Goal: Task Accomplishment & Management: Use online tool/utility

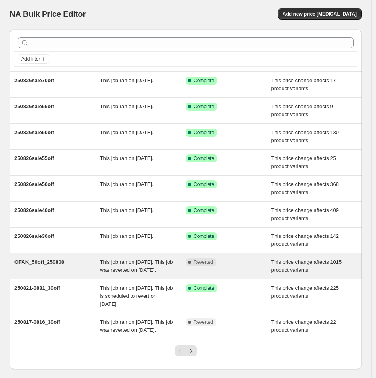
scroll to position [2, 0]
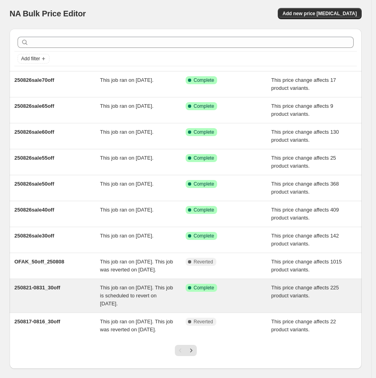
click at [36, 300] on div "250821-0831_30off" at bounding box center [57, 296] width 86 height 24
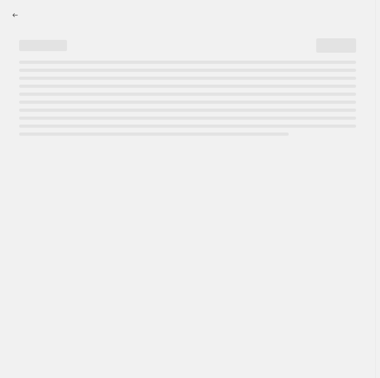
select select "pcap"
select select "no_change"
select select "tag"
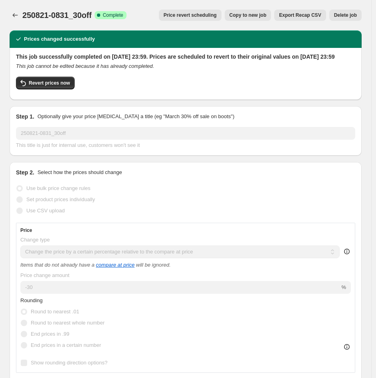
click at [242, 15] on span "Copy to new job" at bounding box center [248, 15] width 37 height 6
select select "pcap"
select select "no_change"
select select "tag"
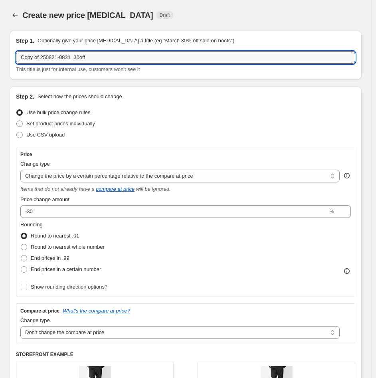
drag, startPoint x: 106, startPoint y: 59, endPoint x: -55, endPoint y: 59, distance: 161.7
click at [0, 59] on html "Home Settings Plans Skip to content Create new price [MEDICAL_DATA]. This page …" at bounding box center [188, 189] width 376 height 378
click at [52, 59] on input "Copy of 250821-0831_30off" at bounding box center [185, 57] width 339 height 13
drag, startPoint x: 42, startPoint y: 57, endPoint x: -15, endPoint y: 58, distance: 57.1
click at [0, 58] on html "Home Settings Plans Skip to content Create new price [MEDICAL_DATA]. This page …" at bounding box center [188, 189] width 376 height 378
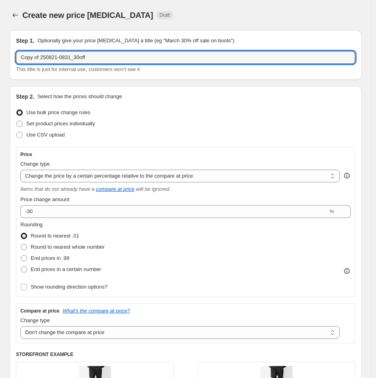
paste input "250912-0930"
drag, startPoint x: 38, startPoint y: 57, endPoint x: 208, endPoint y: 59, distance: 170.1
click at [38, 57] on input "250912-0930_30off" at bounding box center [185, 57] width 339 height 13
type input "250830-0911_MATTI30off"
click at [197, 19] on div "Create new price [MEDICAL_DATA] Draft" at bounding box center [143, 15] width 242 height 11
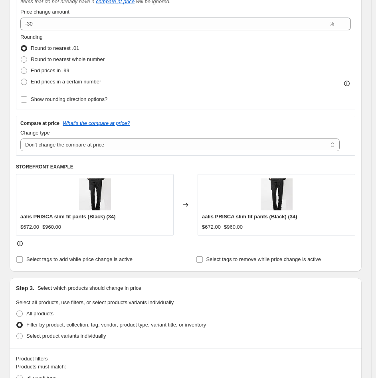
scroll to position [253, 0]
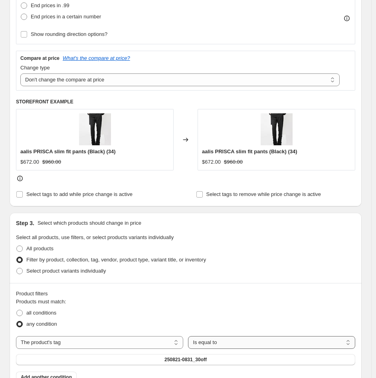
click at [252, 339] on select "Is equal to Is not equal to" at bounding box center [271, 342] width 167 height 13
click at [206, 360] on span "250821-0831_30off" at bounding box center [185, 359] width 42 height 6
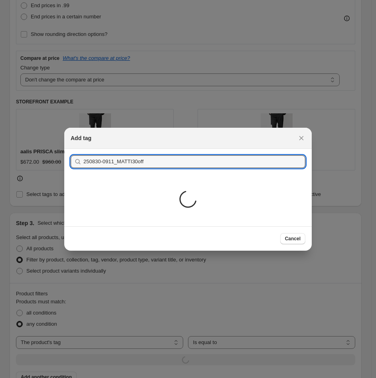
click at [136, 186] on div "Loading..." at bounding box center [187, 200] width 247 height 52
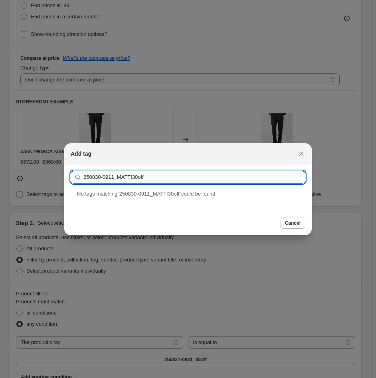
click at [135, 176] on input "250830-0911_MATTI30off" at bounding box center [194, 177] width 222 height 13
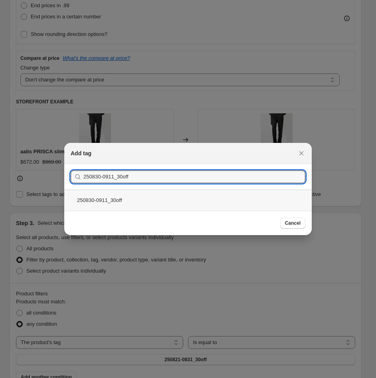
type input "250830-0911_30off"
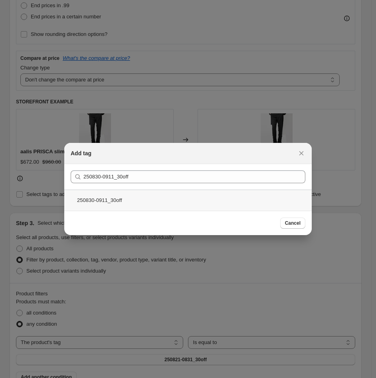
click at [105, 196] on div "250830-0911_30off" at bounding box center [187, 200] width 247 height 21
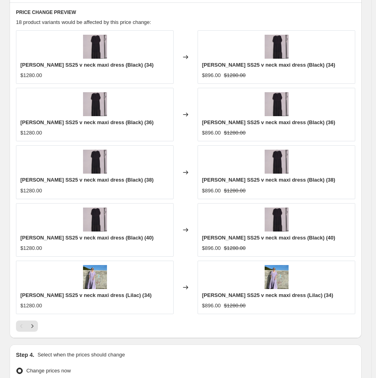
scroll to position [739, 0]
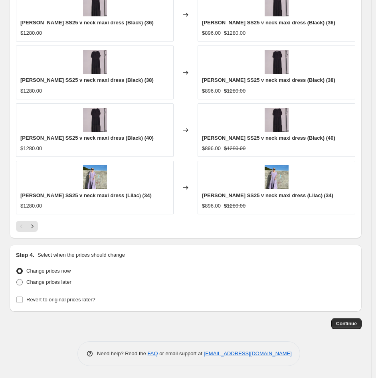
click at [60, 281] on span "Change prices later" at bounding box center [48, 282] width 45 height 6
click at [17, 279] on input "Change prices later" at bounding box center [16, 279] width 0 height 0
radio input "true"
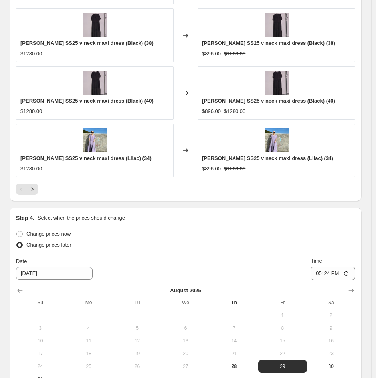
scroll to position [889, 0]
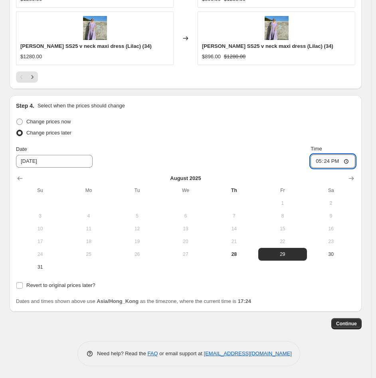
click at [324, 163] on input "17:24" at bounding box center [333, 161] width 45 height 14
type input "23:55"
click at [49, 285] on span "Revert to original prices later?" at bounding box center [60, 285] width 69 height 6
click at [23, 285] on input "Revert to original prices later?" at bounding box center [19, 285] width 6 height 6
checkbox input "true"
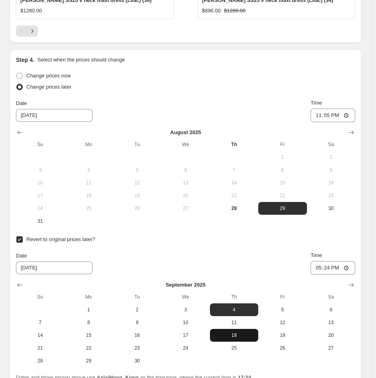
scroll to position [1011, 0]
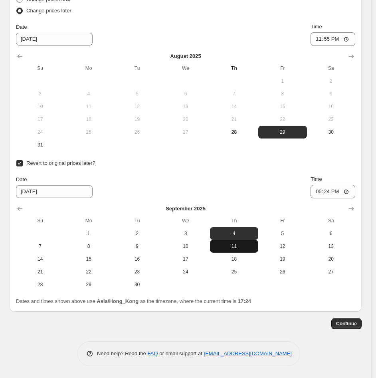
click at [249, 250] on button "11" at bounding box center [234, 246] width 48 height 13
click at [321, 190] on input "17:24" at bounding box center [333, 192] width 45 height 14
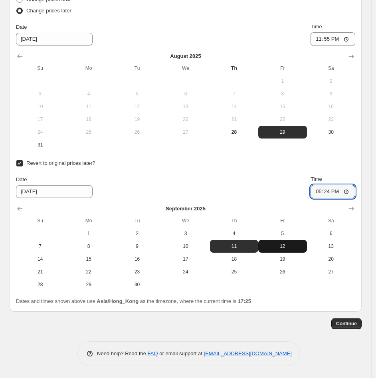
click at [281, 242] on button "12" at bounding box center [282, 246] width 48 height 13
type input "[DATE]"
click at [324, 190] on input "17:24" at bounding box center [333, 192] width 45 height 14
click at [328, 194] on input "12:24" at bounding box center [333, 192] width 45 height 14
type input "12:00"
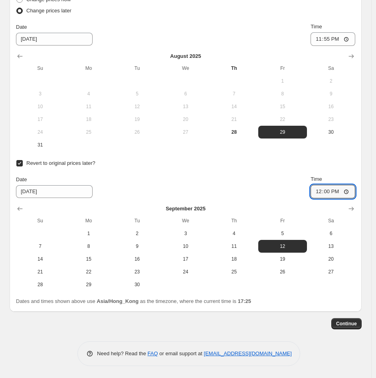
click at [346, 325] on span "Continue" at bounding box center [346, 324] width 21 height 6
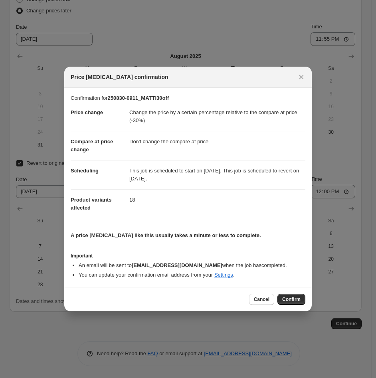
drag, startPoint x: 281, startPoint y: 298, endPoint x: 278, endPoint y: 291, distance: 7.7
click at [281, 298] on button "Confirm" at bounding box center [291, 299] width 28 height 11
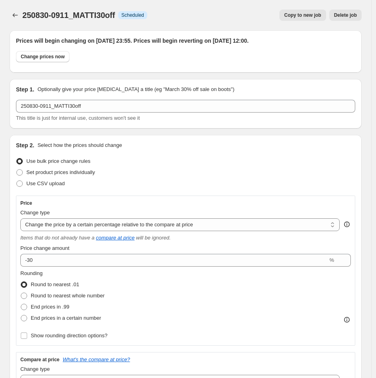
click at [304, 17] on span "Copy to new job" at bounding box center [302, 15] width 37 height 6
select select "pcap"
select select "no_change"
select select "tag"
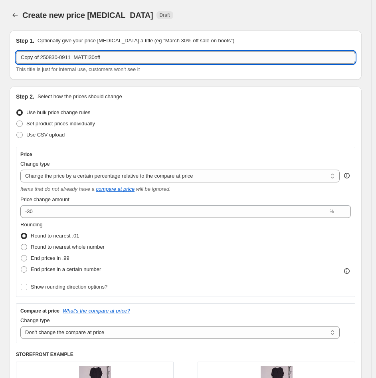
click at [100, 59] on input "Copy of 250830-0911_MATTI30off" at bounding box center [185, 57] width 339 height 13
paste input "text"
click at [42, 59] on input "250830-0911_MATTI30off" at bounding box center [185, 57] width 339 height 13
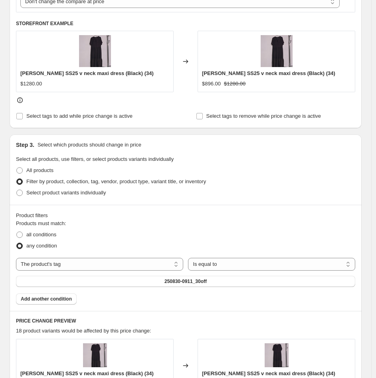
scroll to position [370, 0]
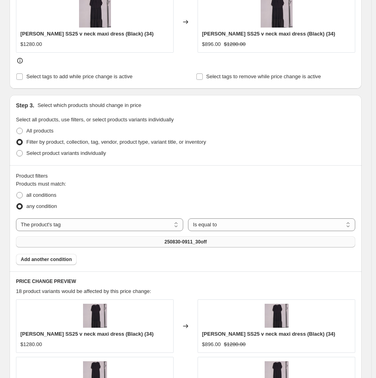
type input "250912-0930_DELLA30off"
click at [207, 240] on span "250830-0911_30off" at bounding box center [185, 242] width 42 height 6
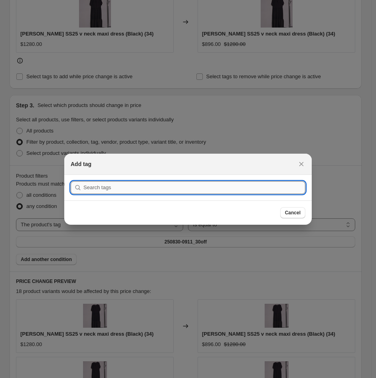
click at [179, 188] on input ":r5u:" at bounding box center [194, 187] width 222 height 13
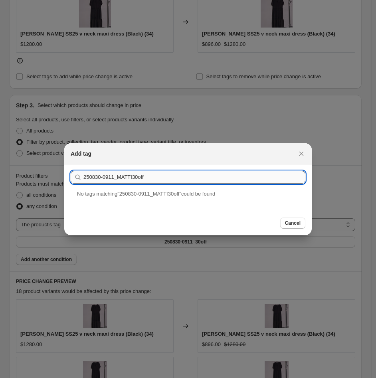
click at [102, 178] on input "250830-0911_MATTI30off" at bounding box center [194, 177] width 222 height 13
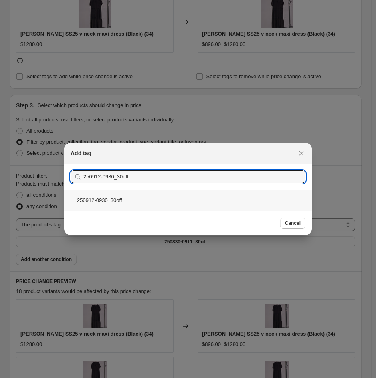
type input "250912-0930_30off"
click at [109, 200] on div "250912-0930_30off" at bounding box center [187, 200] width 247 height 21
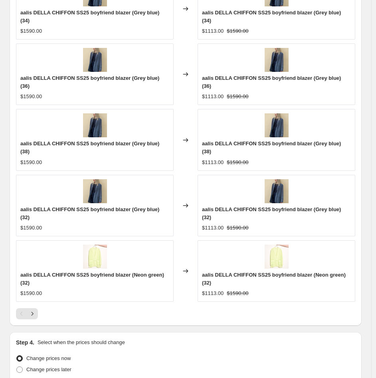
scroll to position [787, 0]
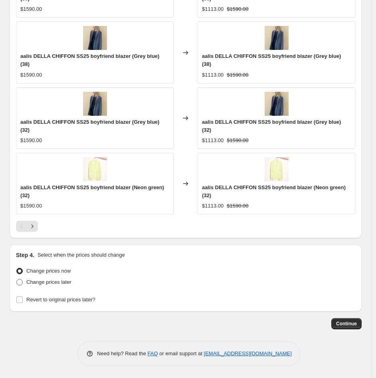
click at [47, 284] on span "Change prices later" at bounding box center [48, 282] width 45 height 6
click at [17, 279] on input "Change prices later" at bounding box center [16, 279] width 0 height 0
radio input "true"
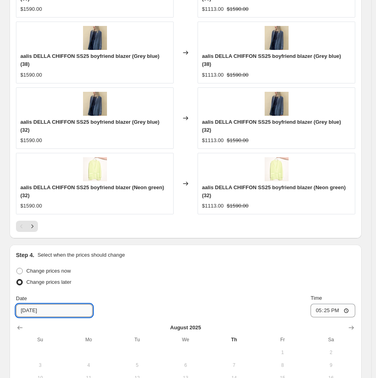
click at [47, 315] on input "[DATE]" at bounding box center [54, 310] width 77 height 13
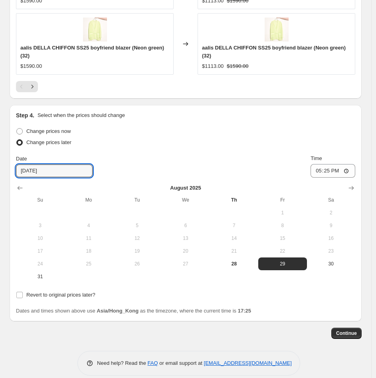
scroll to position [934, 0]
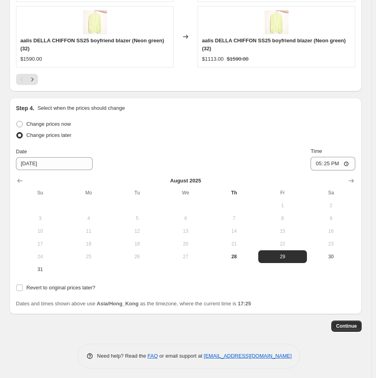
click at [361, 183] on div "Step 4. Select when the prices should change Change prices now Change prices la…" at bounding box center [186, 206] width 352 height 216
click at [357, 183] on button "Show next month, September 2025" at bounding box center [351, 180] width 11 height 11
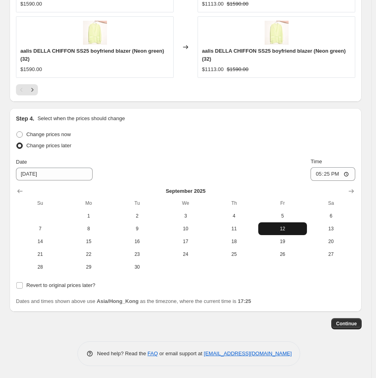
click at [292, 225] on button "12" at bounding box center [282, 228] width 48 height 13
type input "[DATE]"
click at [323, 173] on input "17:25" at bounding box center [333, 174] width 45 height 14
type input "23:55"
click at [31, 291] on label "Revert to original prices later?" at bounding box center [55, 285] width 79 height 11
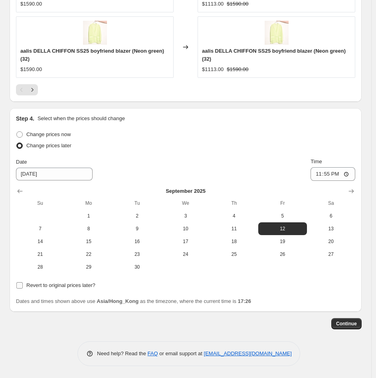
click at [23, 289] on input "Revert to original prices later?" at bounding box center [19, 285] width 6 height 6
checkbox input "true"
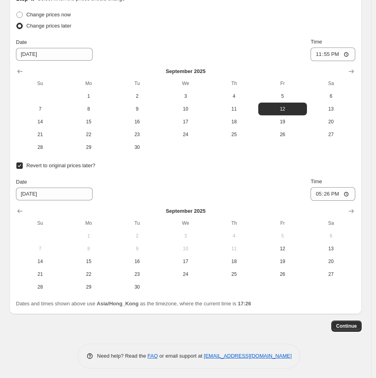
scroll to position [1046, 0]
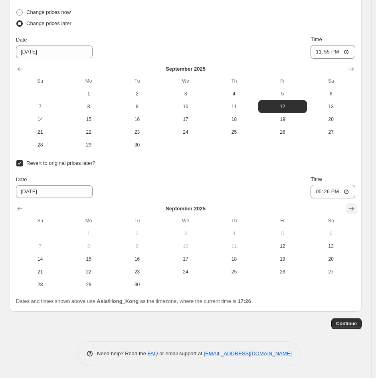
click at [354, 210] on icon "Show next month, October 2025" at bounding box center [351, 209] width 8 height 8
click at [202, 230] on span "1" at bounding box center [185, 233] width 42 height 6
type input "[DATE]"
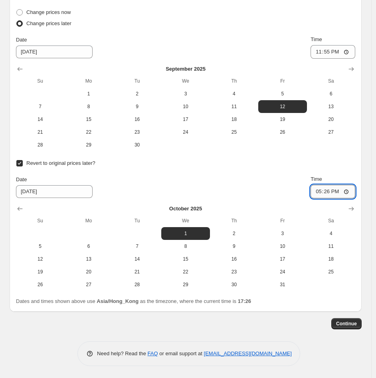
click at [321, 190] on input "17:26" at bounding box center [333, 192] width 45 height 14
click at [328, 194] on input "12:26" at bounding box center [333, 192] width 45 height 14
click at [342, 191] on input "12:00" at bounding box center [333, 192] width 45 height 14
type input "00:00"
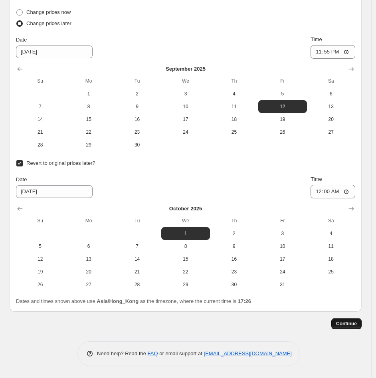
click at [362, 321] on button "Continue" at bounding box center [346, 323] width 30 height 11
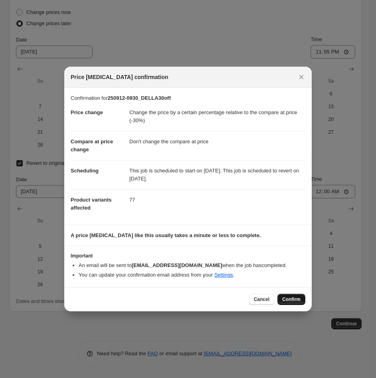
click at [293, 301] on span "Confirm" at bounding box center [291, 299] width 18 height 6
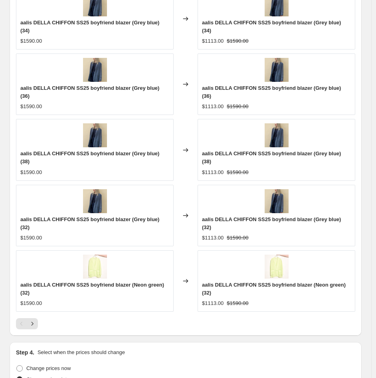
scroll to position [654, 0]
